Goal: Transaction & Acquisition: Book appointment/travel/reservation

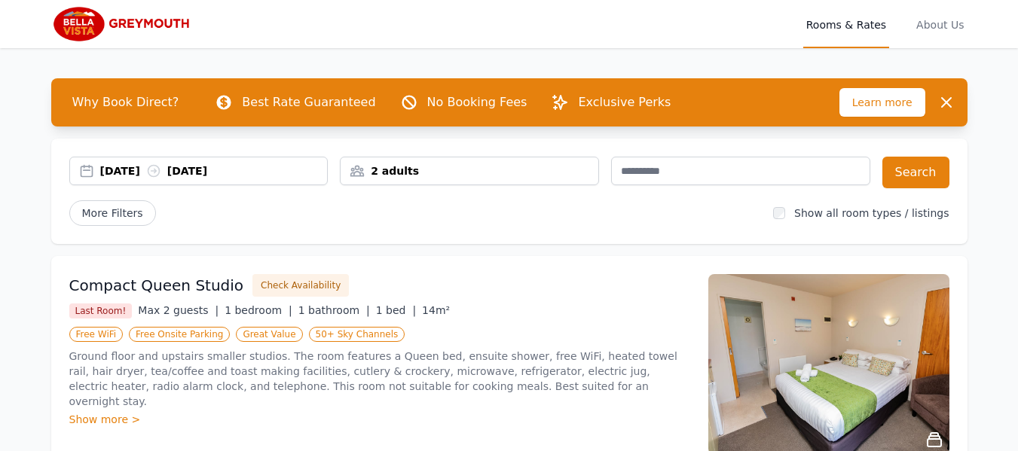
click at [155, 175] on div "[DATE] [DATE]" at bounding box center [214, 171] width 228 height 15
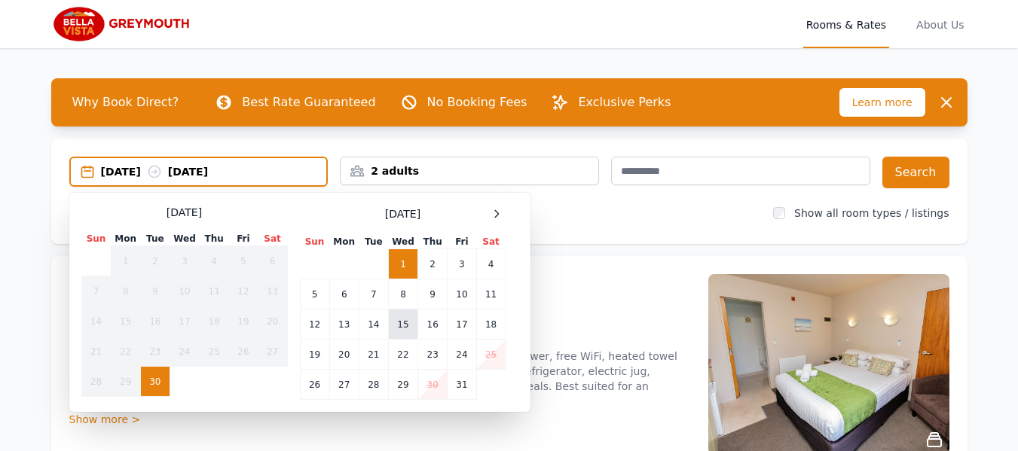
click at [404, 327] on td "15" at bounding box center [402, 325] width 29 height 30
click at [575, 171] on div "2 adults" at bounding box center [470, 171] width 258 height 15
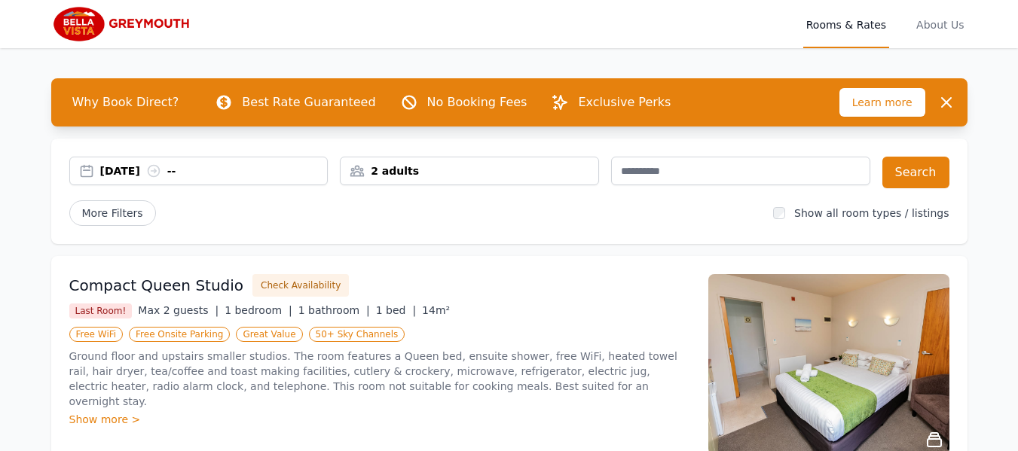
click at [575, 171] on div "2 adults" at bounding box center [470, 171] width 258 height 15
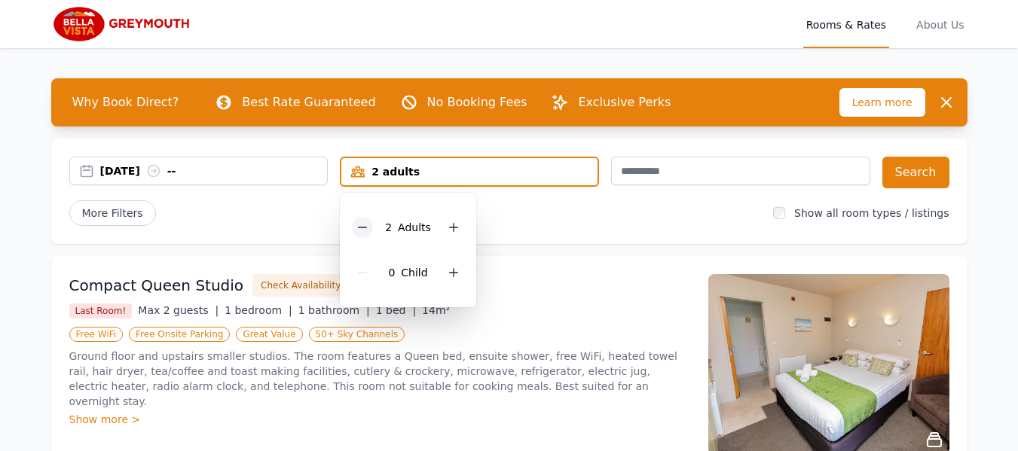
click at [355, 231] on div at bounding box center [362, 227] width 21 height 21
click at [261, 204] on div "More Filters" at bounding box center [415, 213] width 693 height 26
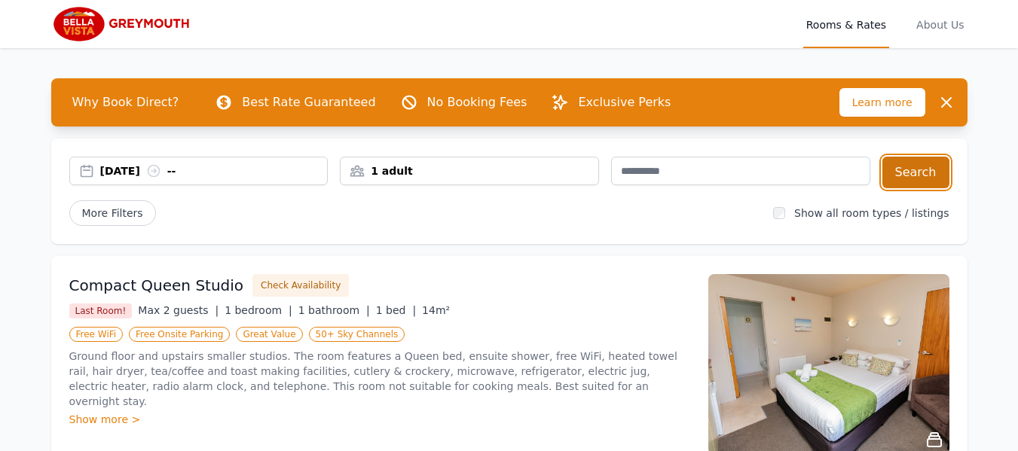
click at [923, 173] on button "Search" at bounding box center [916, 173] width 67 height 32
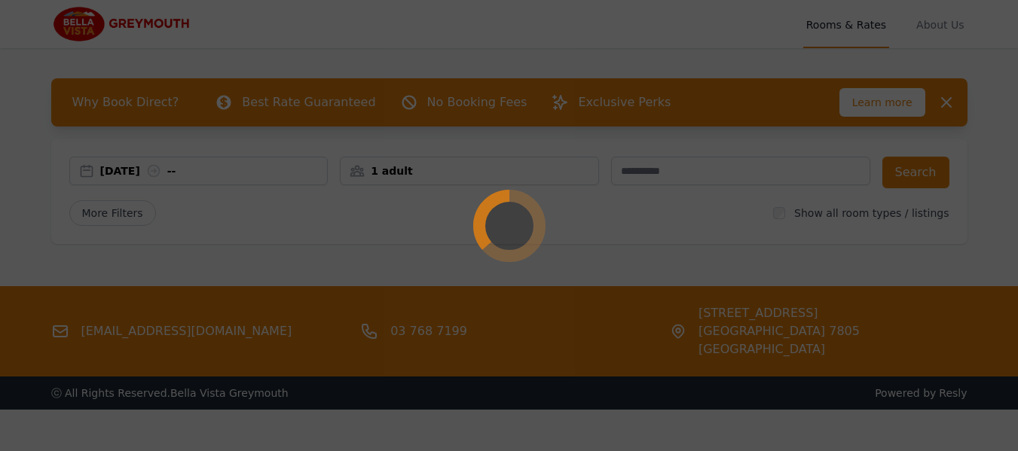
click at [733, 210] on div at bounding box center [509, 225] width 1018 height 451
click at [704, 102] on div at bounding box center [509, 225] width 1018 height 451
click at [618, 150] on div at bounding box center [509, 225] width 1018 height 451
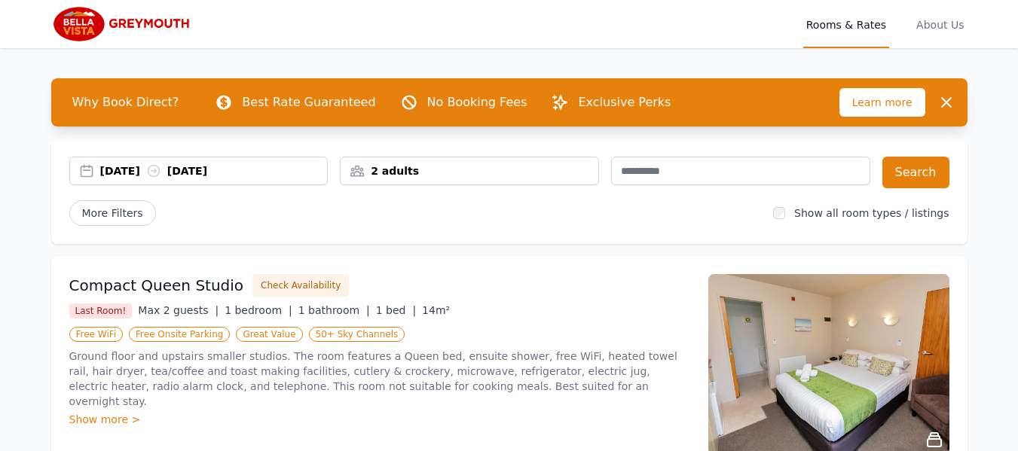
click at [303, 178] on div "[DATE] [DATE]" at bounding box center [214, 171] width 228 height 15
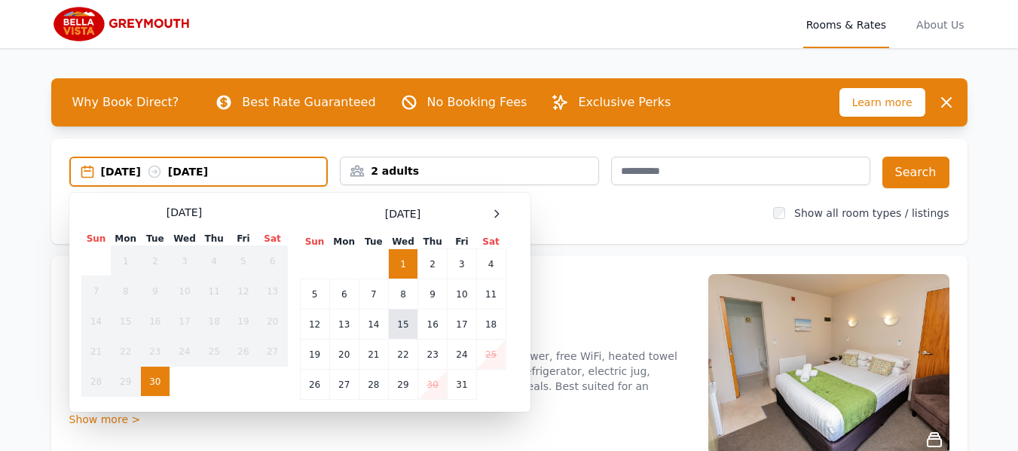
click at [400, 329] on td "15" at bounding box center [402, 325] width 29 height 30
click at [448, 177] on div "2 adults" at bounding box center [470, 171] width 258 height 15
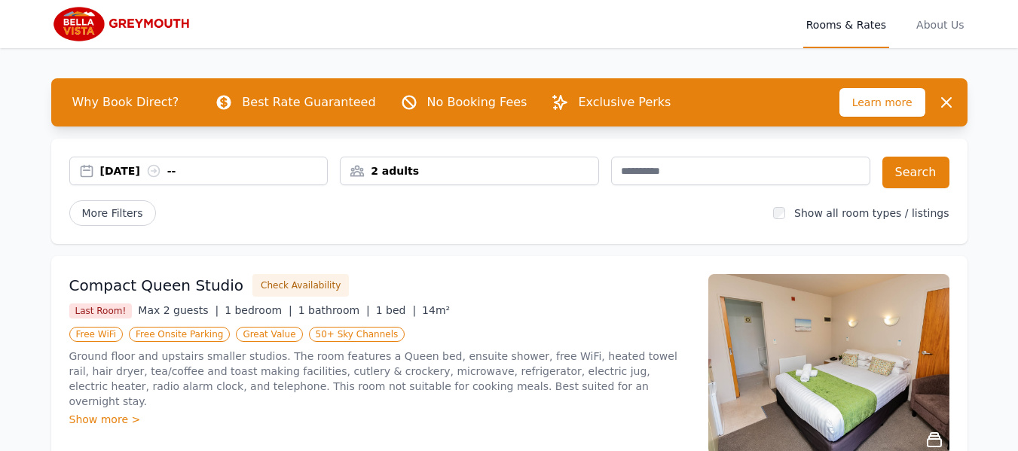
click at [386, 168] on div "2 adults" at bounding box center [470, 171] width 258 height 15
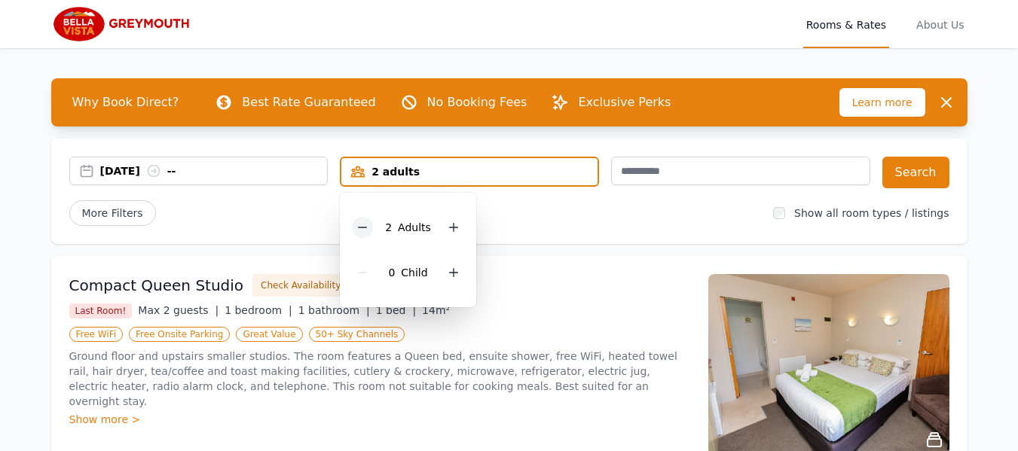
click at [368, 227] on icon at bounding box center [363, 228] width 12 height 12
click at [915, 176] on button "Search" at bounding box center [916, 173] width 67 height 32
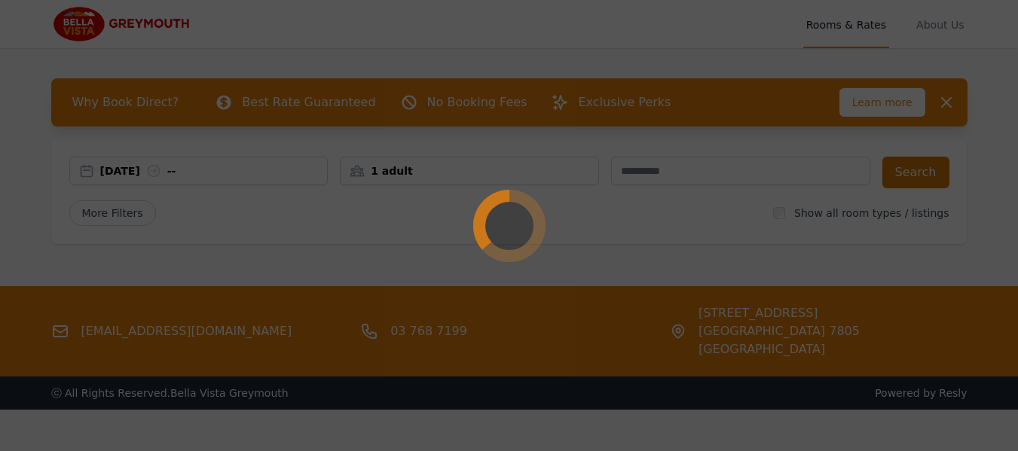
click at [915, 176] on div at bounding box center [509, 225] width 1018 height 451
